Goal: Information Seeking & Learning: Learn about a topic

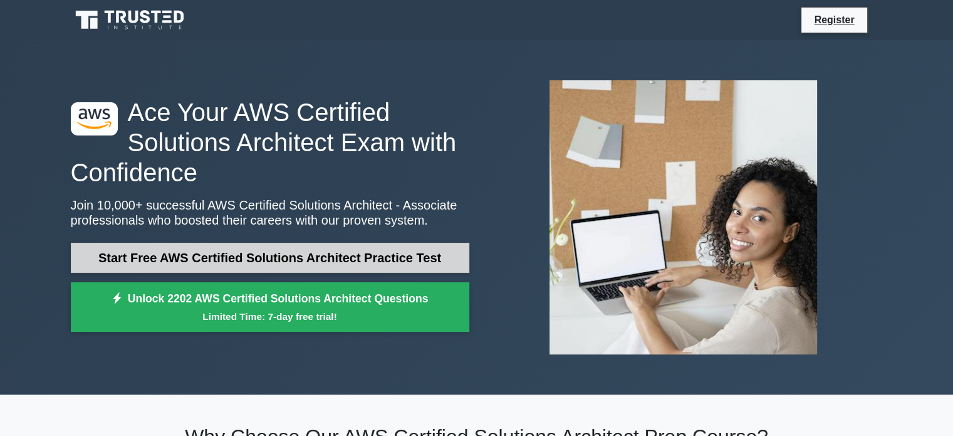
click at [349, 260] on link "Start Free AWS Certified Solutions Architect Practice Test" at bounding box center [270, 258] width 399 height 30
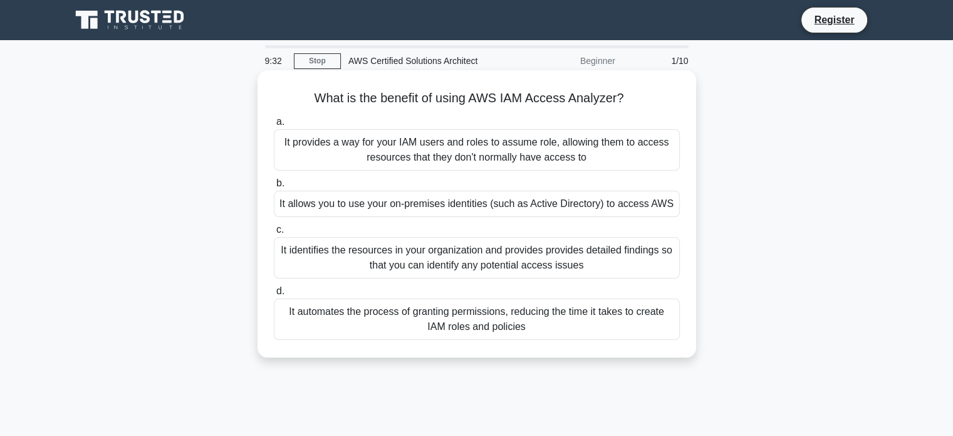
click at [532, 263] on div "It identifies the resources in your organization and provides provides detailed…" at bounding box center [477, 257] width 406 height 41
click at [274, 234] on input "c. It identifies the resources in your organization and provides provides detai…" at bounding box center [274, 230] width 0 height 8
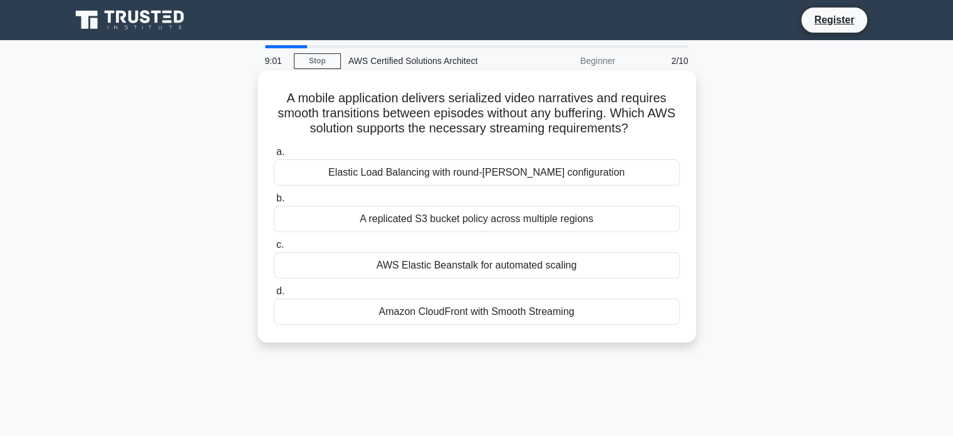
click at [564, 263] on div "AWS Elastic Beanstalk for automated scaling" at bounding box center [477, 265] width 406 height 26
click at [274, 249] on input "c. AWS Elastic Beanstalk for automated scaling" at bounding box center [274, 245] width 0 height 8
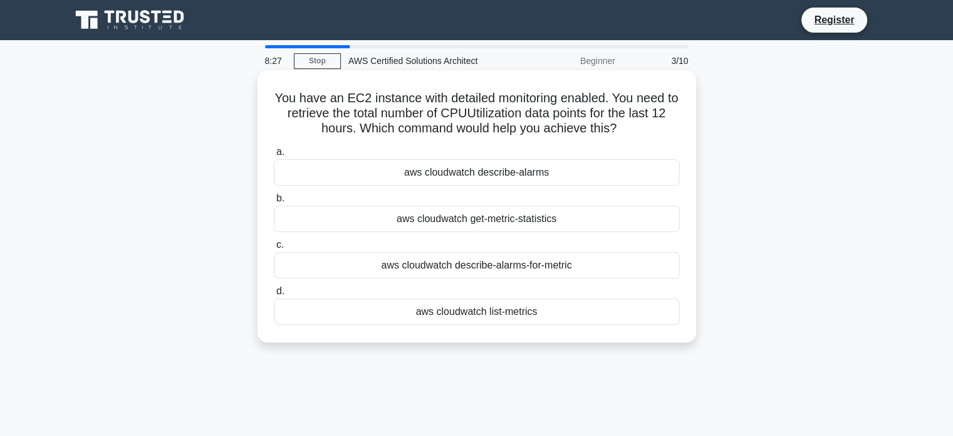
click at [528, 222] on div "aws cloudwatch get-metric-statistics" at bounding box center [477, 219] width 406 height 26
click at [274, 202] on input "b. aws cloudwatch get-metric-statistics" at bounding box center [274, 198] width 0 height 8
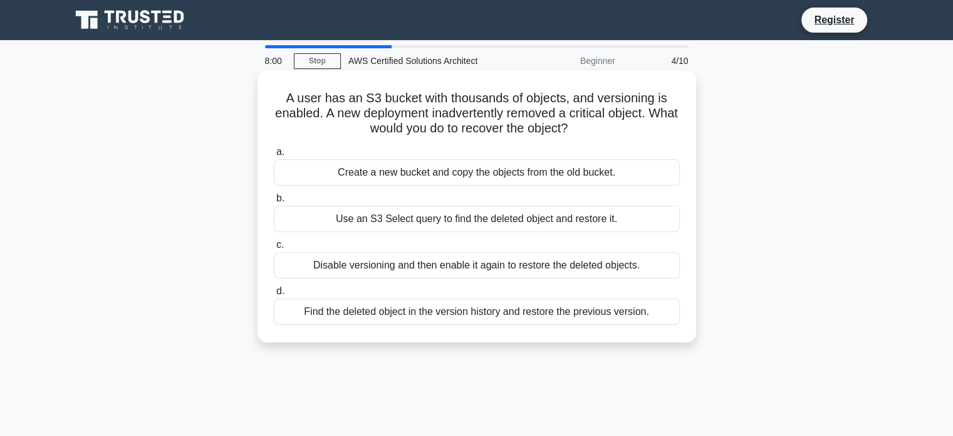
click at [637, 315] on div "Find the deleted object in the version history and restore the previous version." at bounding box center [477, 311] width 406 height 26
click at [274, 295] on input "d. Find the deleted object in the version history and restore the previous vers…" at bounding box center [274, 291] width 0 height 8
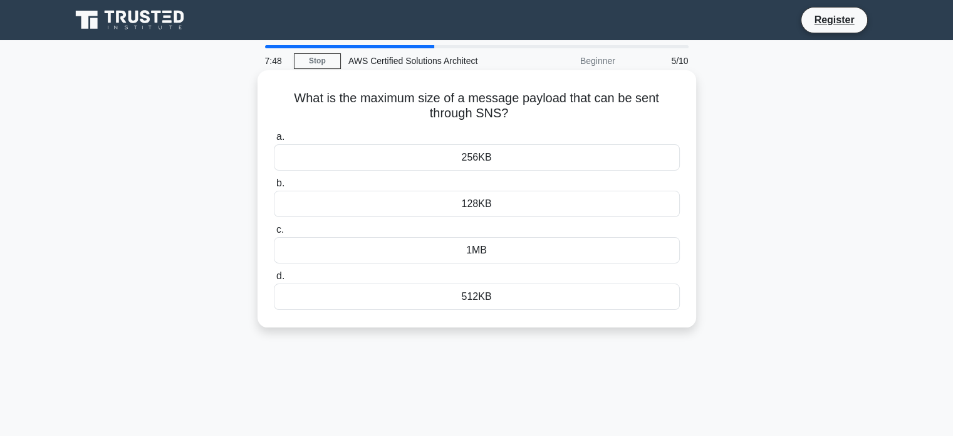
click at [594, 155] on div "256KB" at bounding box center [477, 157] width 406 height 26
click at [274, 141] on input "a. 256KB" at bounding box center [274, 137] width 0 height 8
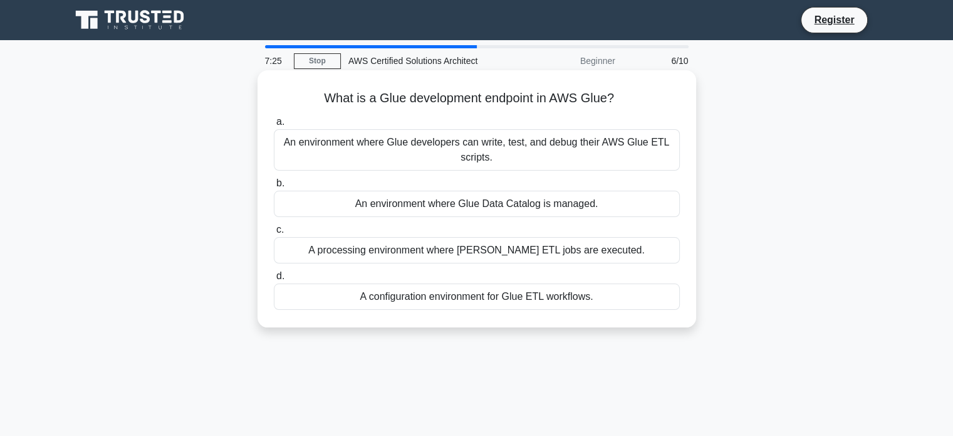
click at [637, 154] on div "An environment where Glue developers can write, test, and debug their AWS Glue …" at bounding box center [477, 149] width 406 height 41
click at [274, 126] on input "a. An environment where Glue developers can write, test, and debug their AWS Gl…" at bounding box center [274, 122] width 0 height 8
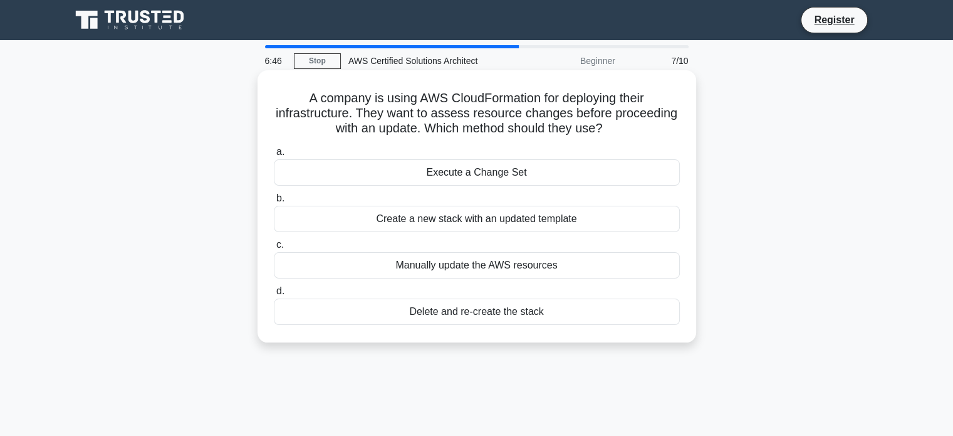
drag, startPoint x: 569, startPoint y: 175, endPoint x: 481, endPoint y: 176, distance: 88.4
click at [481, 176] on div "Execute a Change Set" at bounding box center [477, 172] width 406 height 26
click at [274, 156] on input "a. Execute a Change Set" at bounding box center [274, 152] width 0 height 8
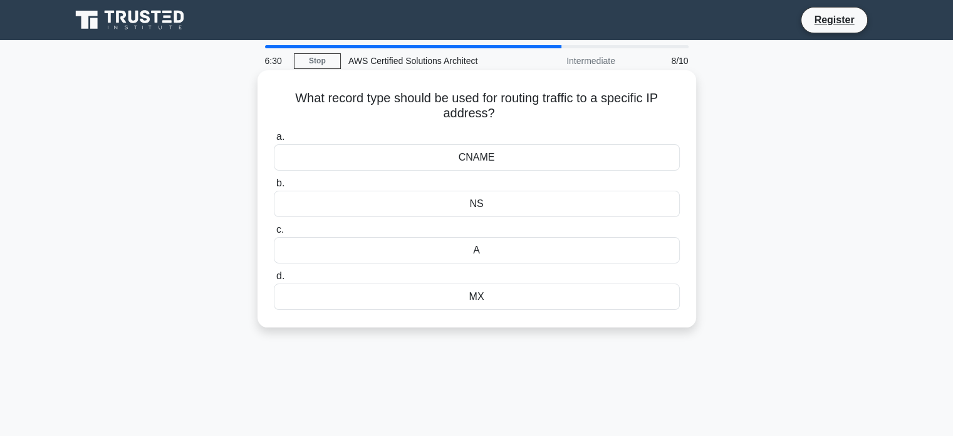
click at [501, 155] on div "CNAME" at bounding box center [477, 157] width 406 height 26
click at [274, 141] on input "a. CNAME" at bounding box center [274, 137] width 0 height 8
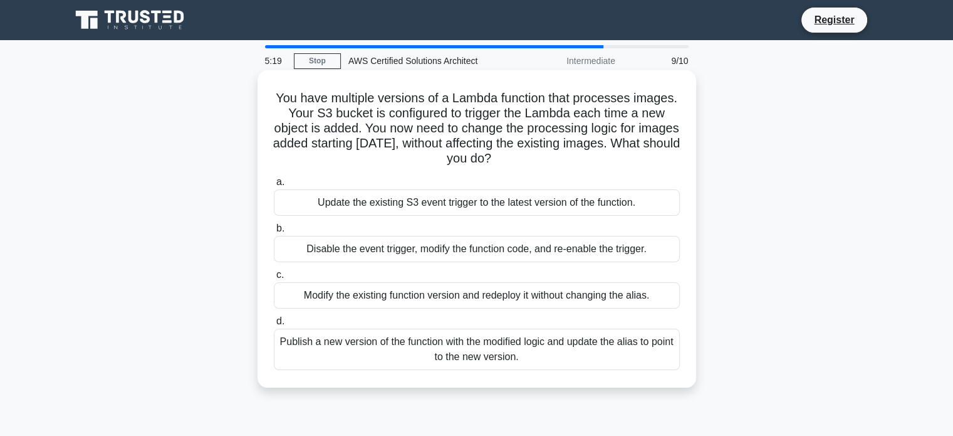
click at [614, 350] on div "Publish a new version of the function with the modified logic and update the al…" at bounding box center [477, 348] width 406 height 41
click at [274, 325] on input "d. Publish a new version of the function with the modified logic and update the…" at bounding box center [274, 321] width 0 height 8
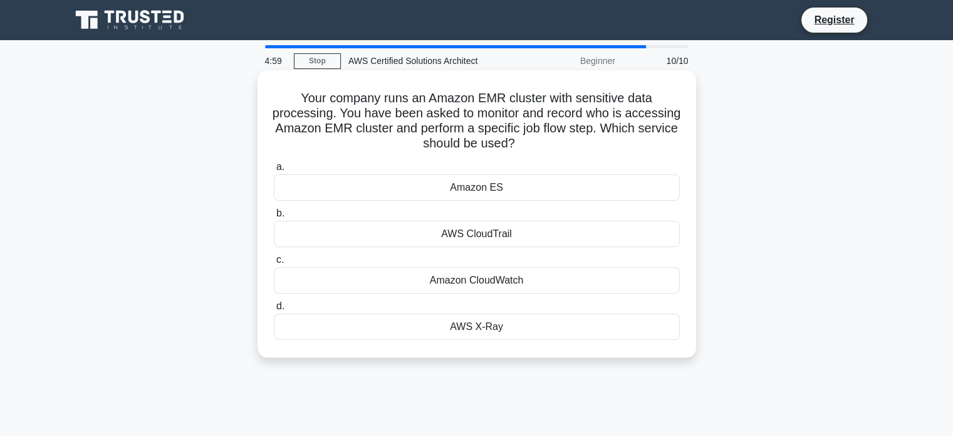
click at [530, 233] on div "AWS CloudTrail" at bounding box center [477, 234] width 406 height 26
click at [274, 218] on input "b. AWS CloudTrail" at bounding box center [274, 213] width 0 height 8
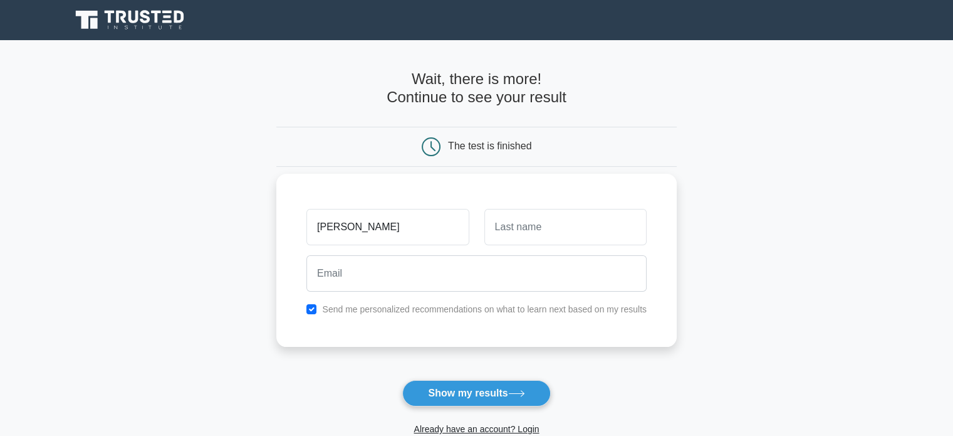
type input "[PERSON_NAME]"
type input "Hinge"
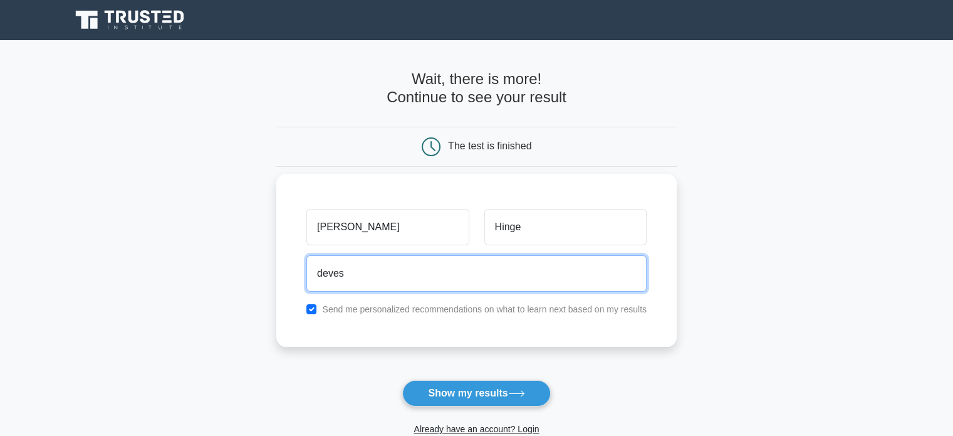
type input "deveshhinge123@gmail.com"
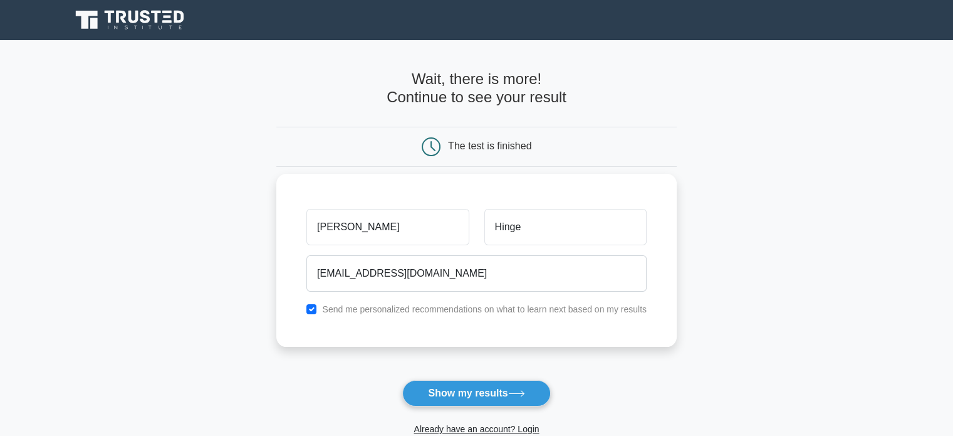
click at [486, 315] on div "Send me personalized recommendations on what to learn next based on my results" at bounding box center [476, 309] width 355 height 15
click at [312, 305] on input "checkbox" at bounding box center [312, 309] width 10 height 10
checkbox input "false"
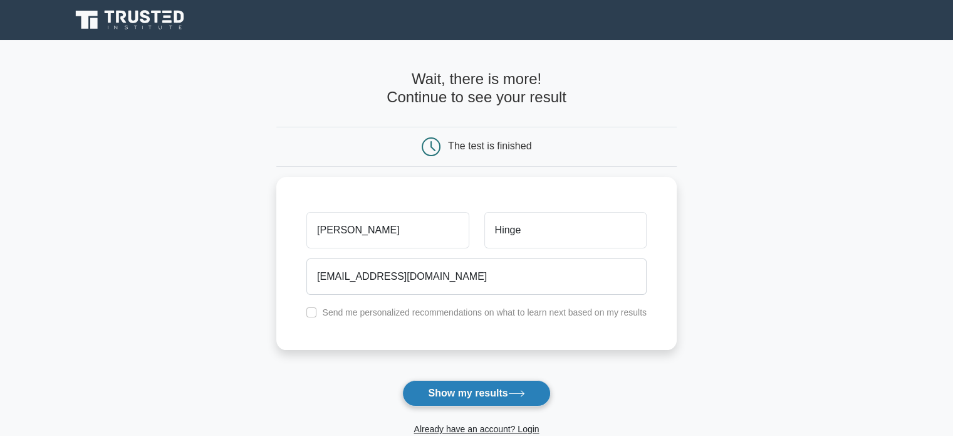
click at [446, 390] on button "Show my results" at bounding box center [476, 393] width 148 height 26
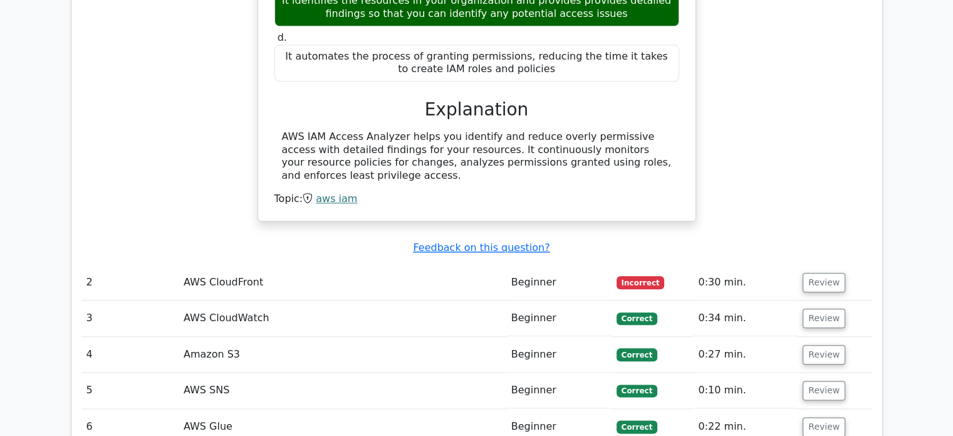
scroll to position [1423, 0]
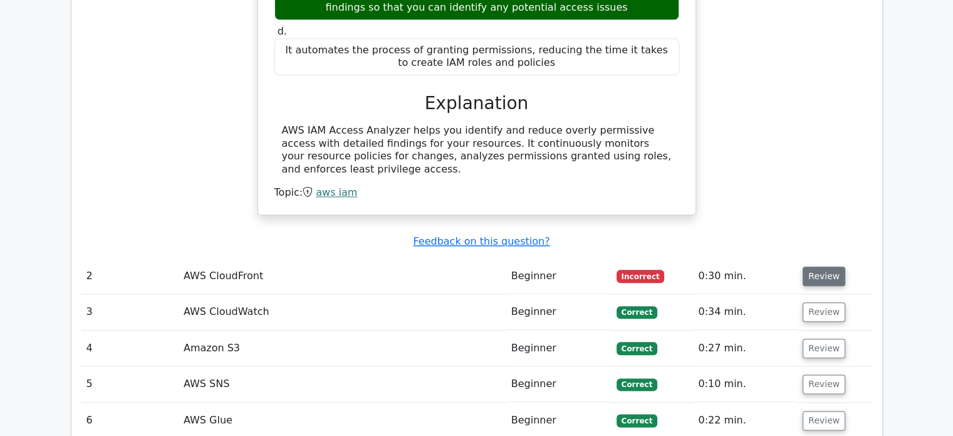
click at [818, 266] on button "Review" at bounding box center [824, 275] width 43 height 19
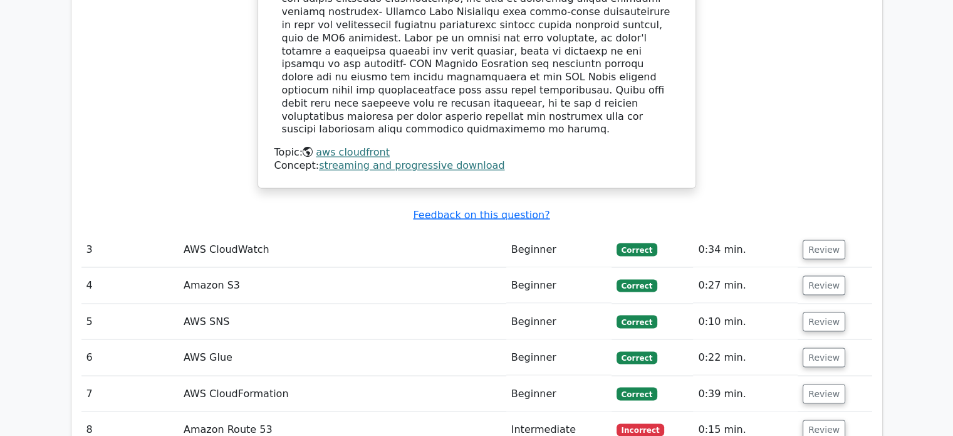
scroll to position [2202, 0]
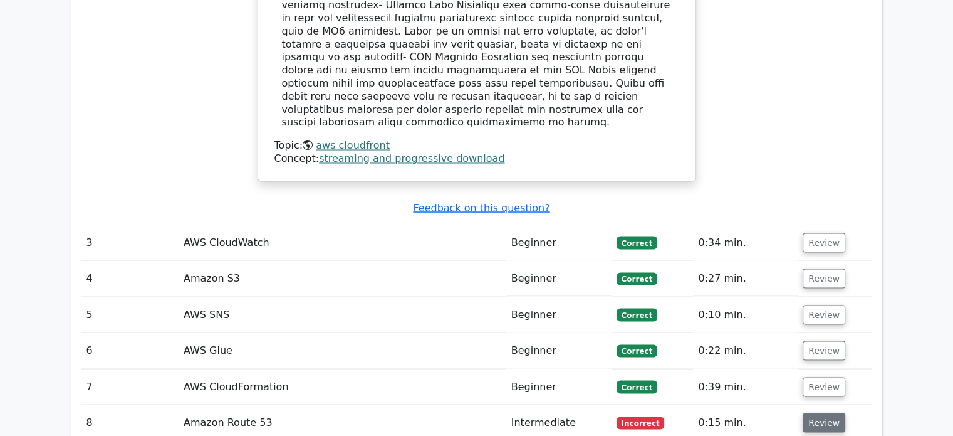
click at [825, 412] on button "Review" at bounding box center [824, 421] width 43 height 19
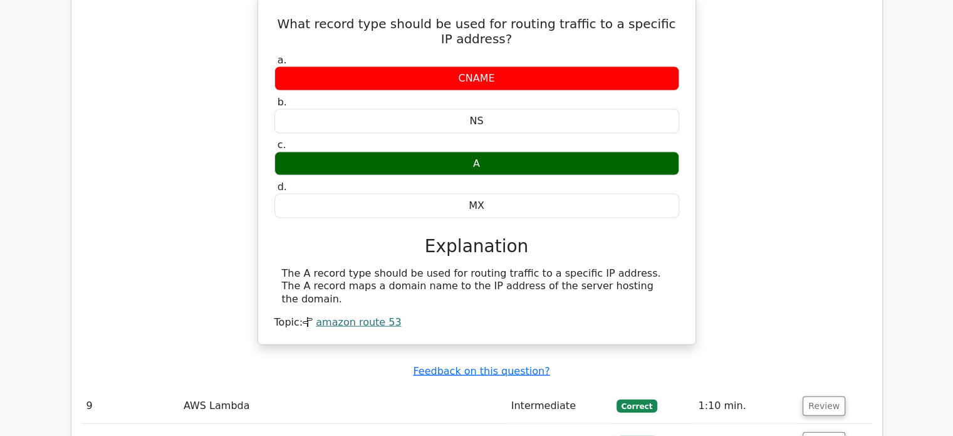
scroll to position [2646, 0]
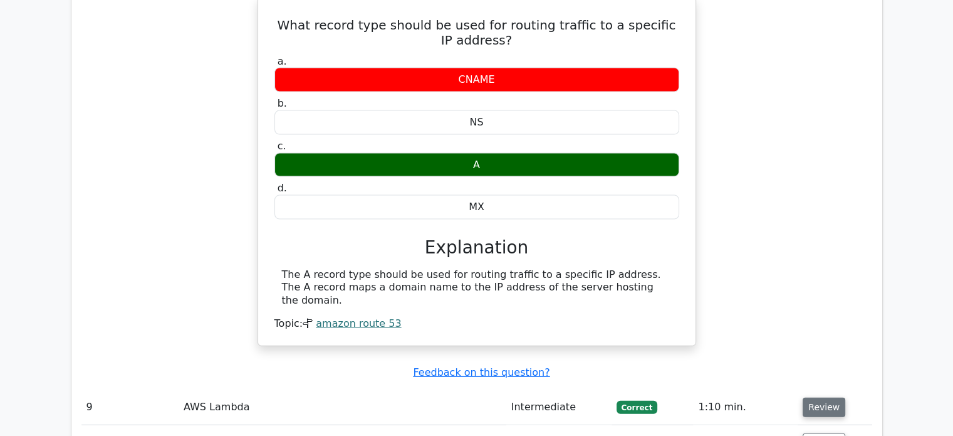
click at [828, 397] on button "Review" at bounding box center [824, 406] width 43 height 19
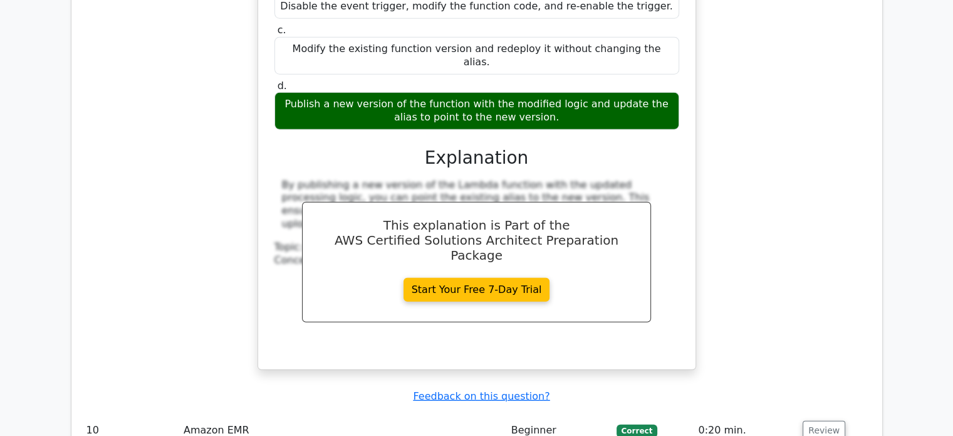
scroll to position [3243, 0]
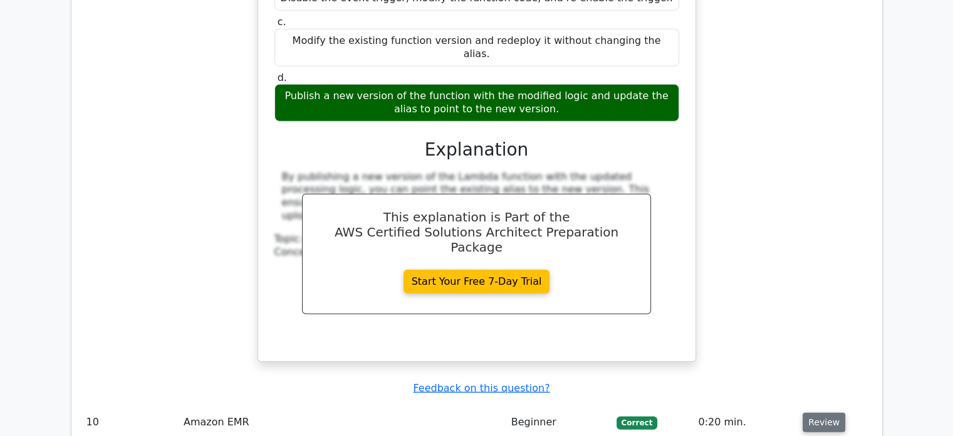
click at [815, 412] on button "Review" at bounding box center [824, 421] width 43 height 19
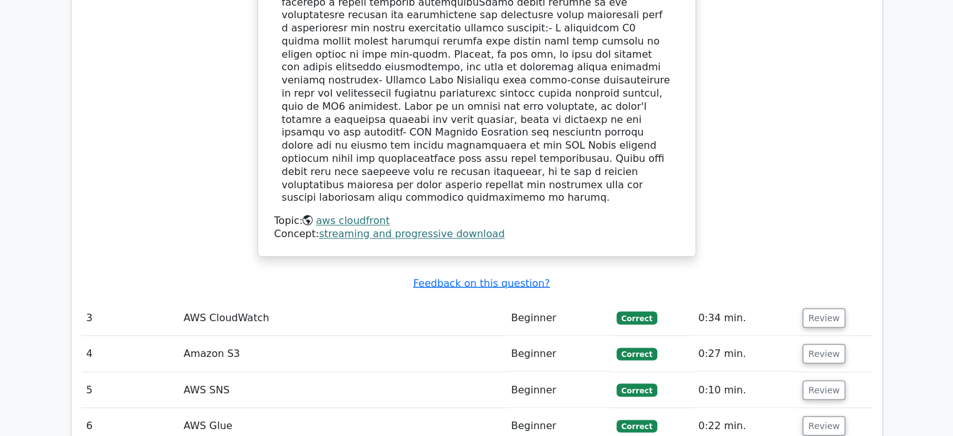
scroll to position [2113, 0]
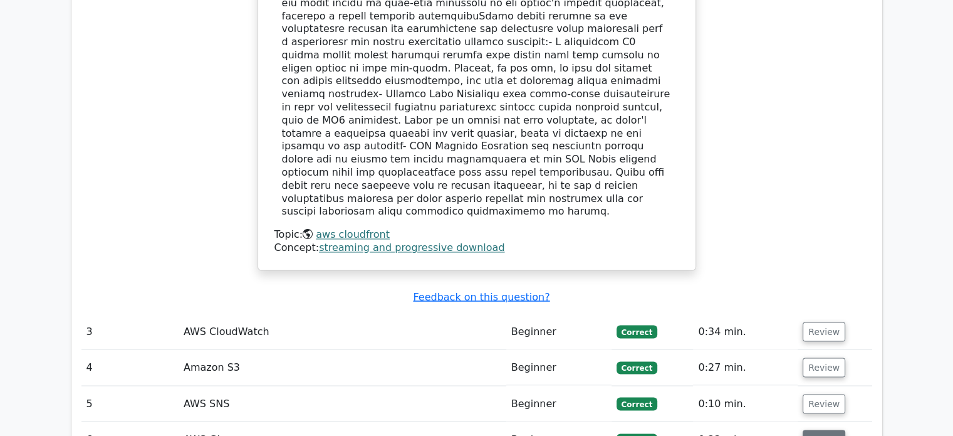
click at [826, 429] on button "Review" at bounding box center [824, 438] width 43 height 19
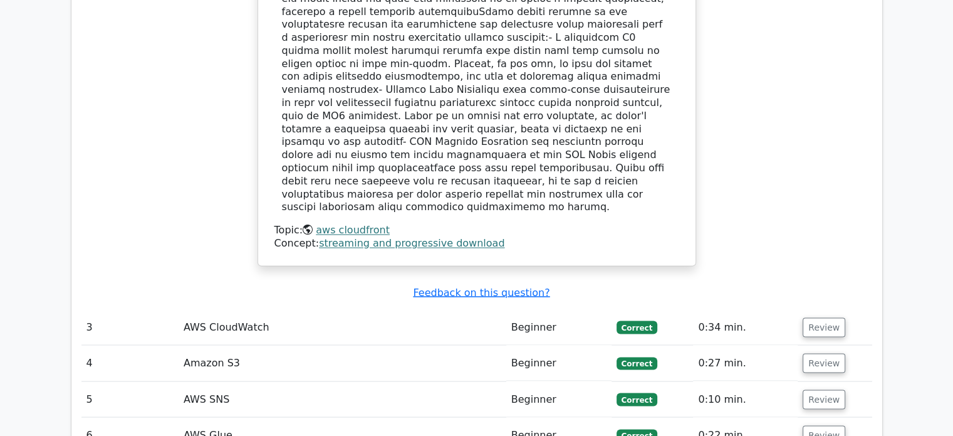
scroll to position [2070, 0]
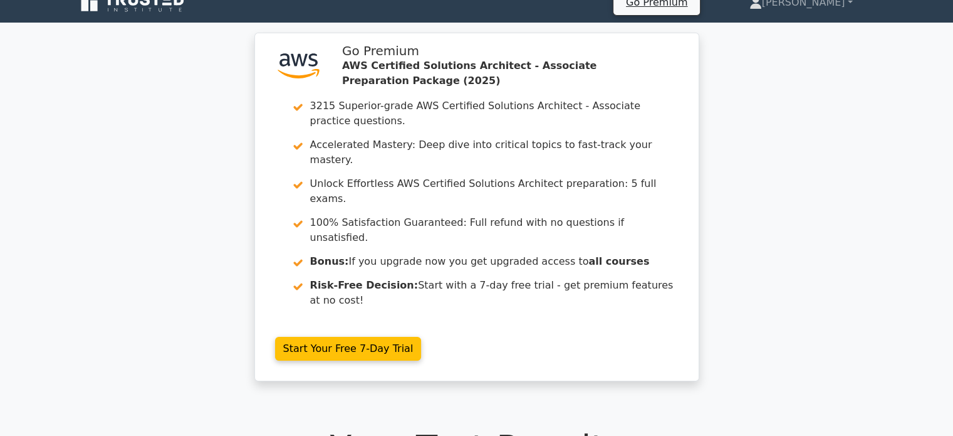
scroll to position [0, 0]
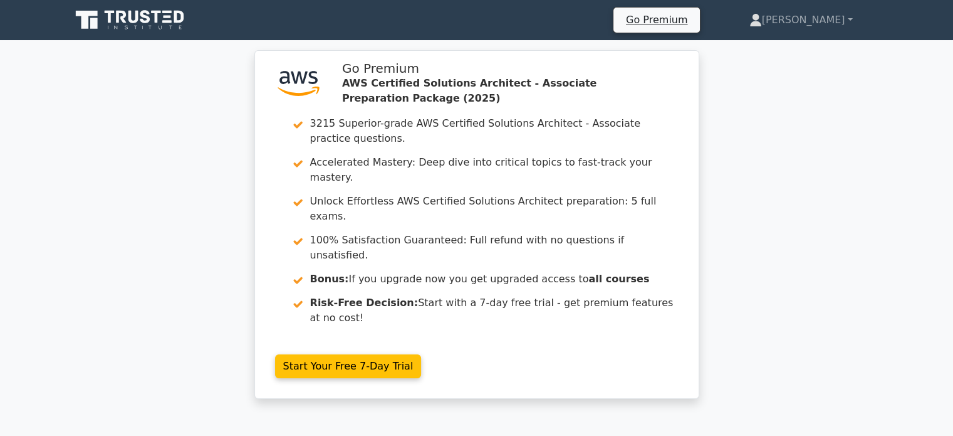
click at [148, 21] on icon at bounding box center [145, 16] width 10 height 13
